Goal: Task Accomplishment & Management: Use online tool/utility

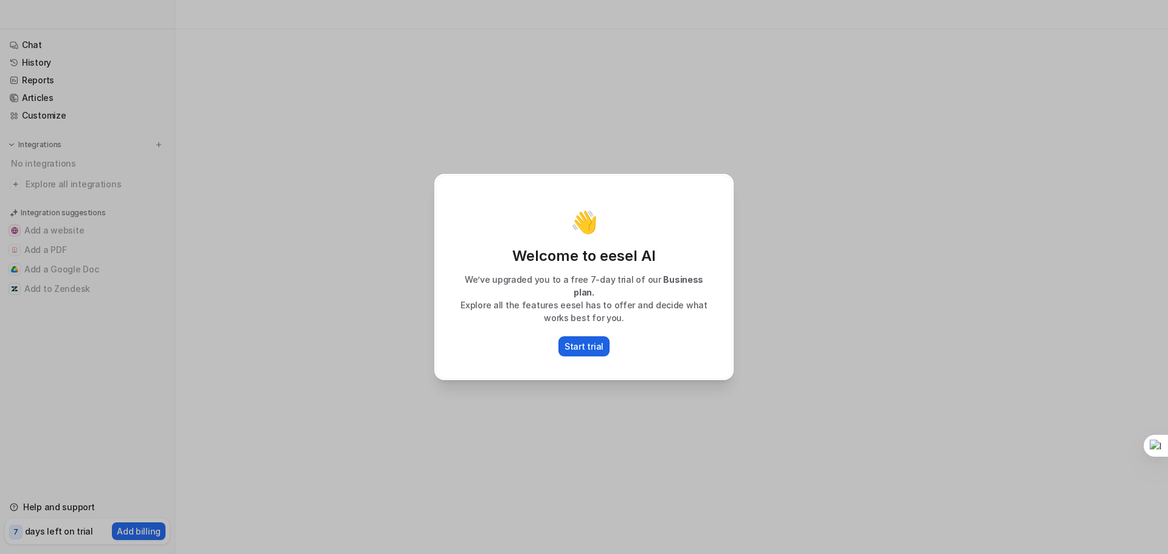
click at [571, 344] on p "Start trial" at bounding box center [583, 346] width 39 height 13
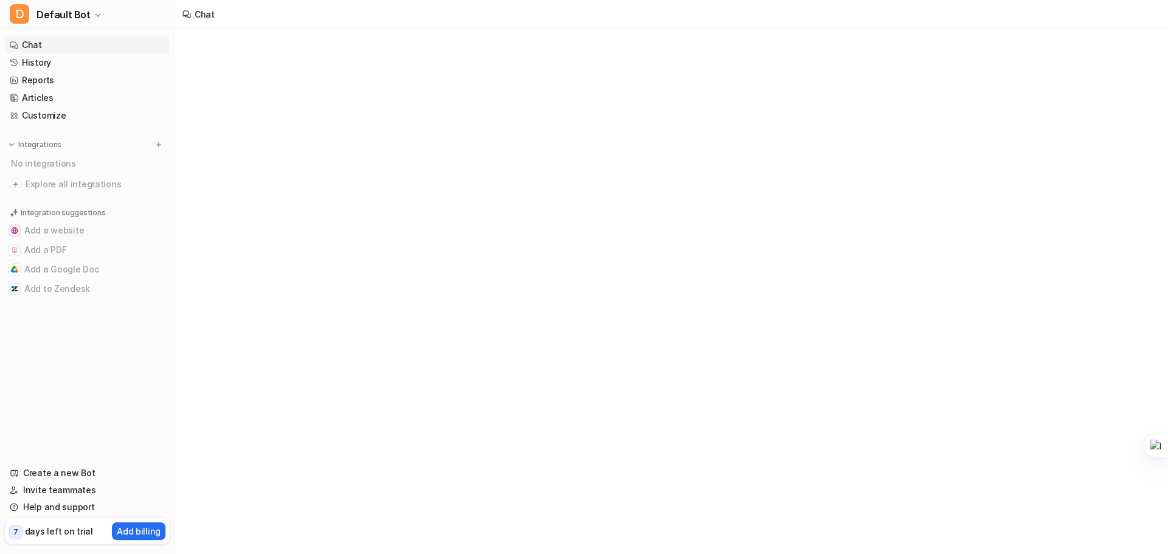
click at [30, 44] on link "Chat" at bounding box center [87, 44] width 165 height 17
type textarea "**********"
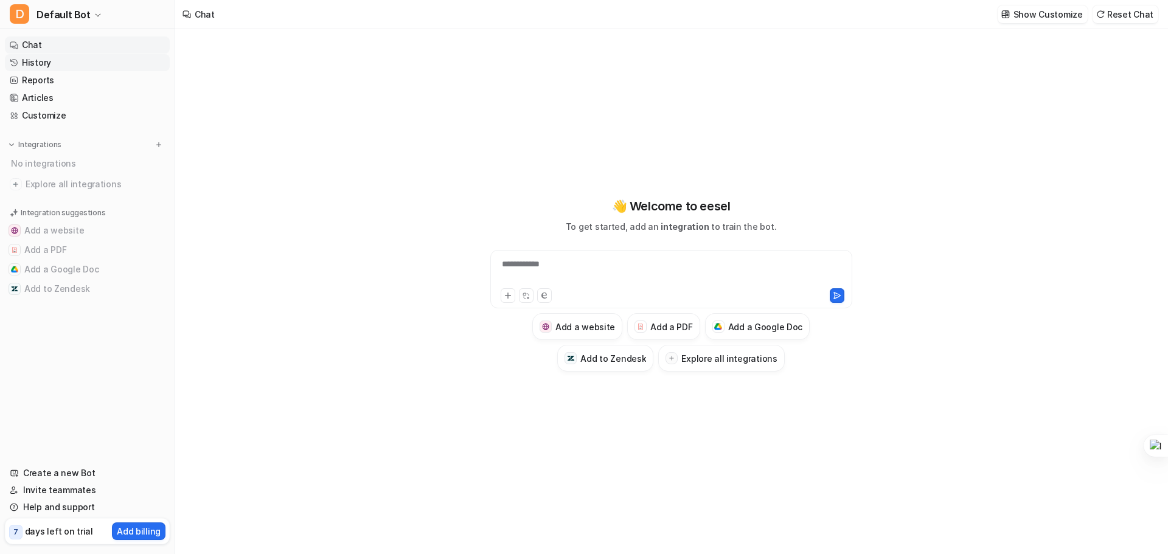
click at [36, 66] on link "History" at bounding box center [87, 62] width 165 height 17
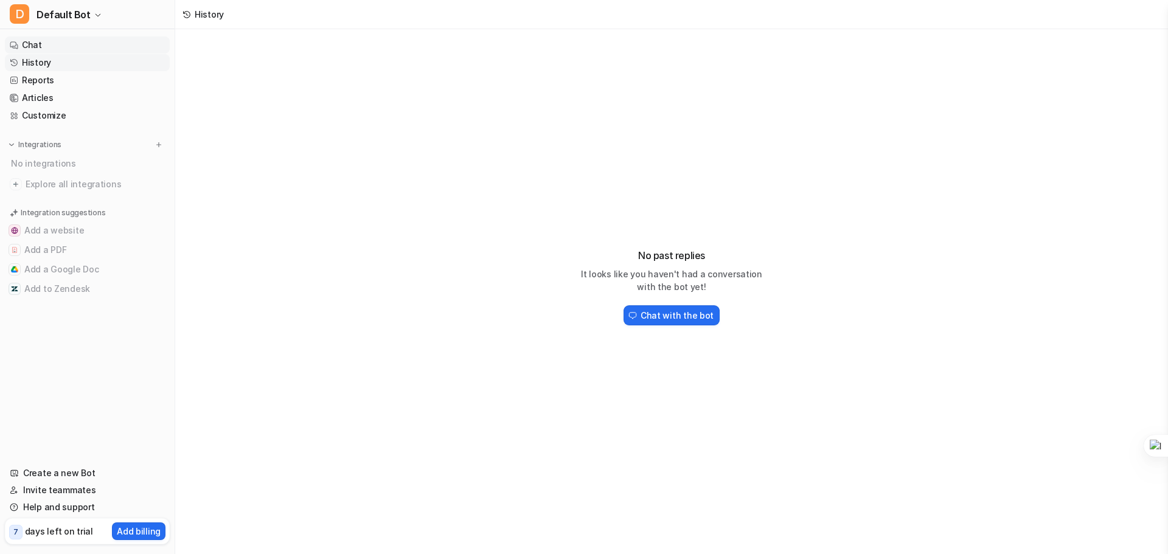
click at [29, 38] on link "Chat" at bounding box center [87, 44] width 165 height 17
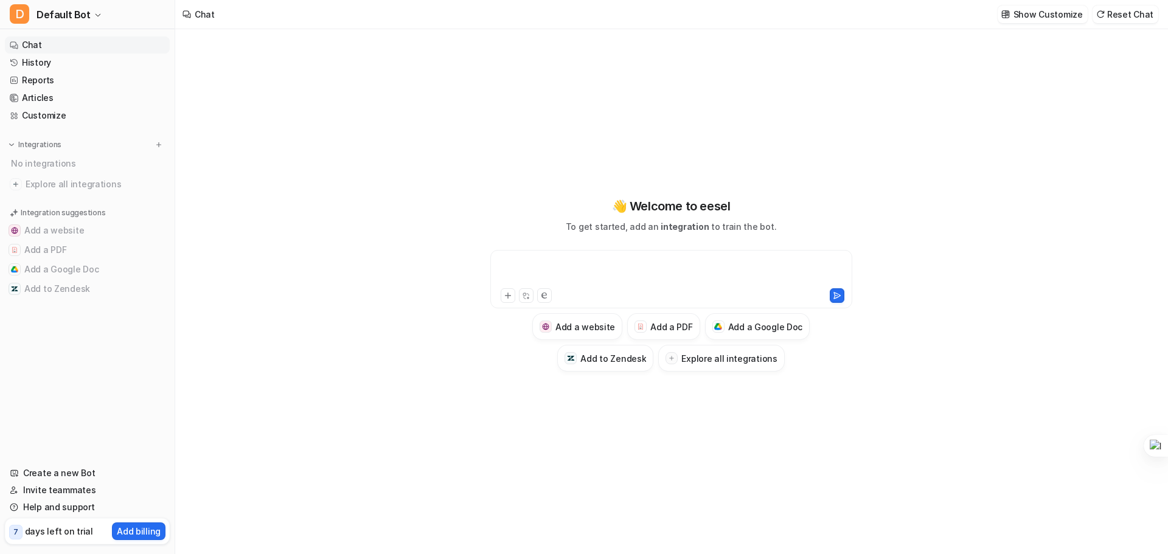
click at [677, 272] on div at bounding box center [671, 272] width 356 height 28
click at [672, 361] on div at bounding box center [671, 358] width 12 height 12
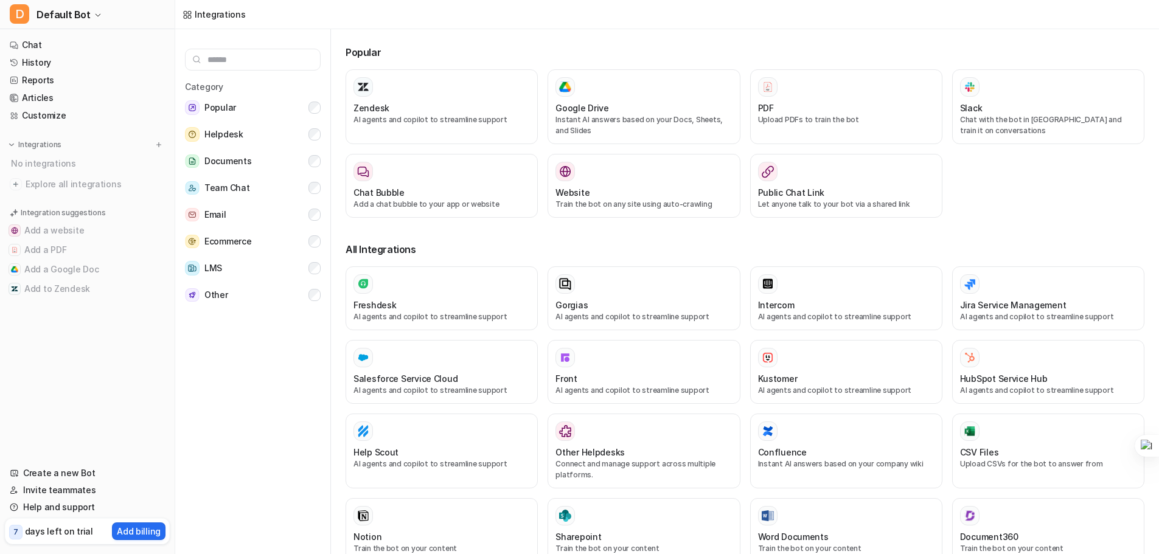
scroll to position [5, 0]
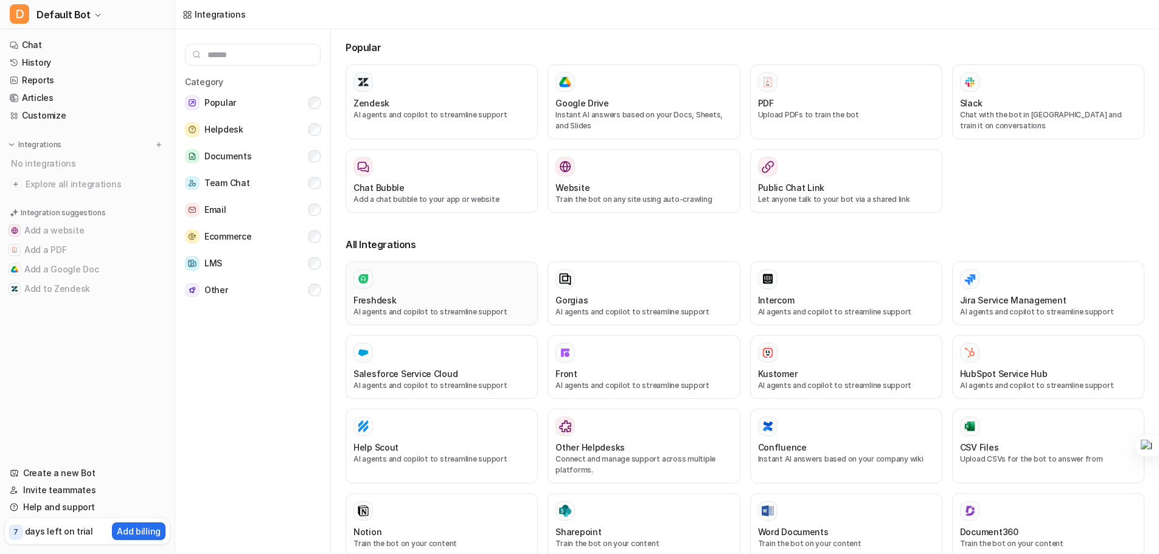
click at [384, 288] on div at bounding box center [441, 278] width 176 height 19
